Goal: Transaction & Acquisition: Purchase product/service

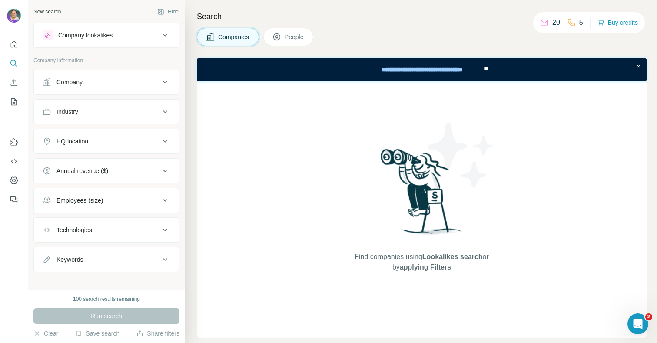
click at [266, 37] on button "People" at bounding box center [288, 37] width 50 height 18
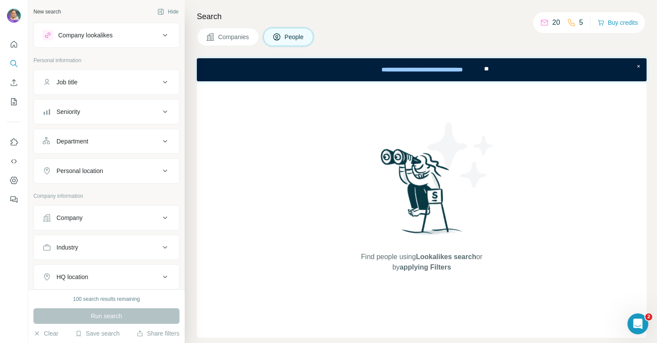
click at [279, 41] on icon at bounding box center [276, 37] width 9 height 9
click at [18, 175] on button "Dashboard" at bounding box center [14, 180] width 14 height 16
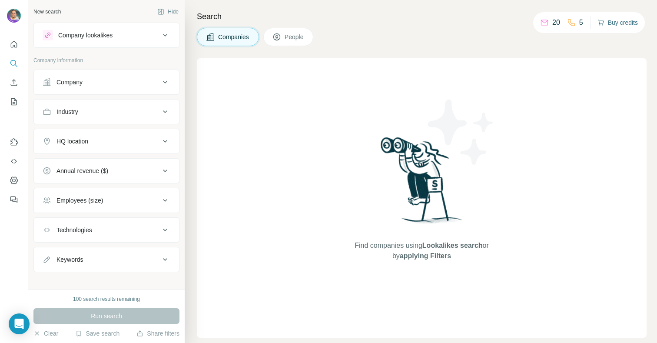
click at [613, 23] on button "Buy credits" at bounding box center [617, 23] width 40 height 12
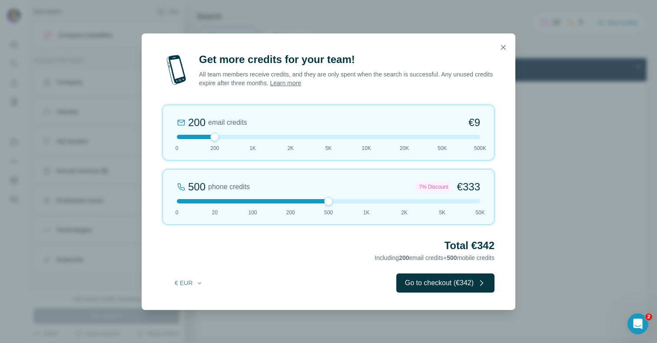
drag, startPoint x: 213, startPoint y: 201, endPoint x: 321, endPoint y: 201, distance: 107.7
click at [321, 201] on div at bounding box center [328, 201] width 303 height 4
click at [409, 286] on button "Go to checkout (€342)" at bounding box center [445, 282] width 98 height 19
